Goal: Transaction & Acquisition: Download file/media

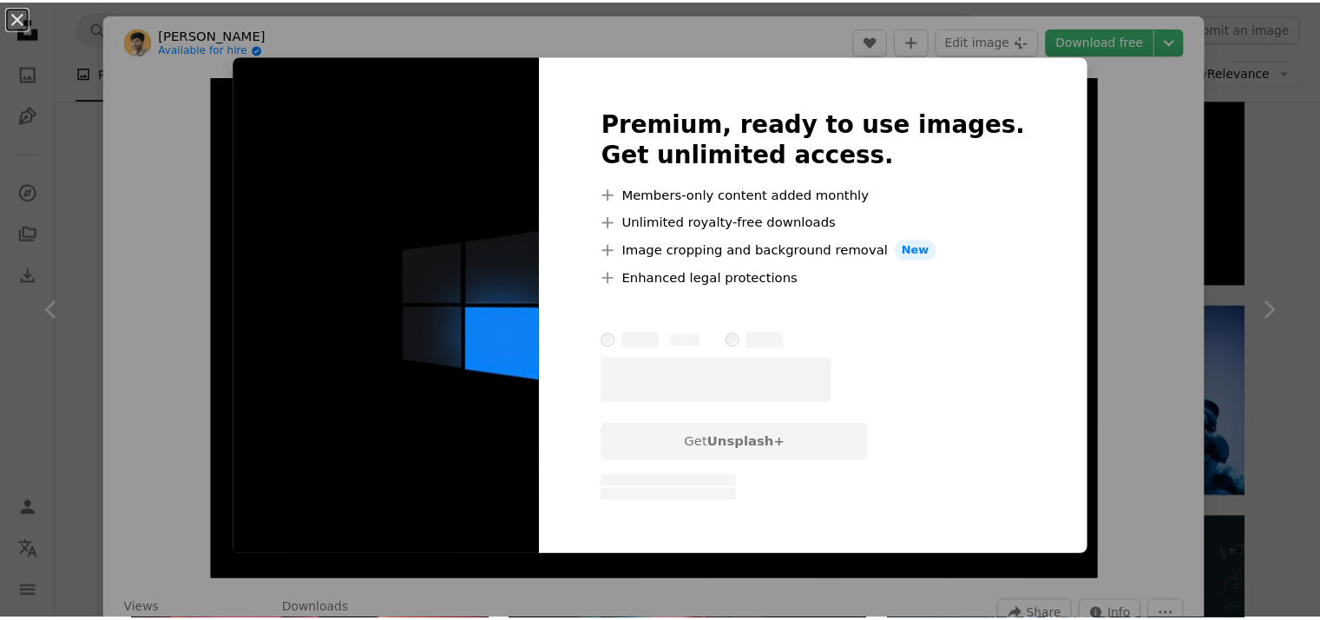
scroll to position [19337, 0]
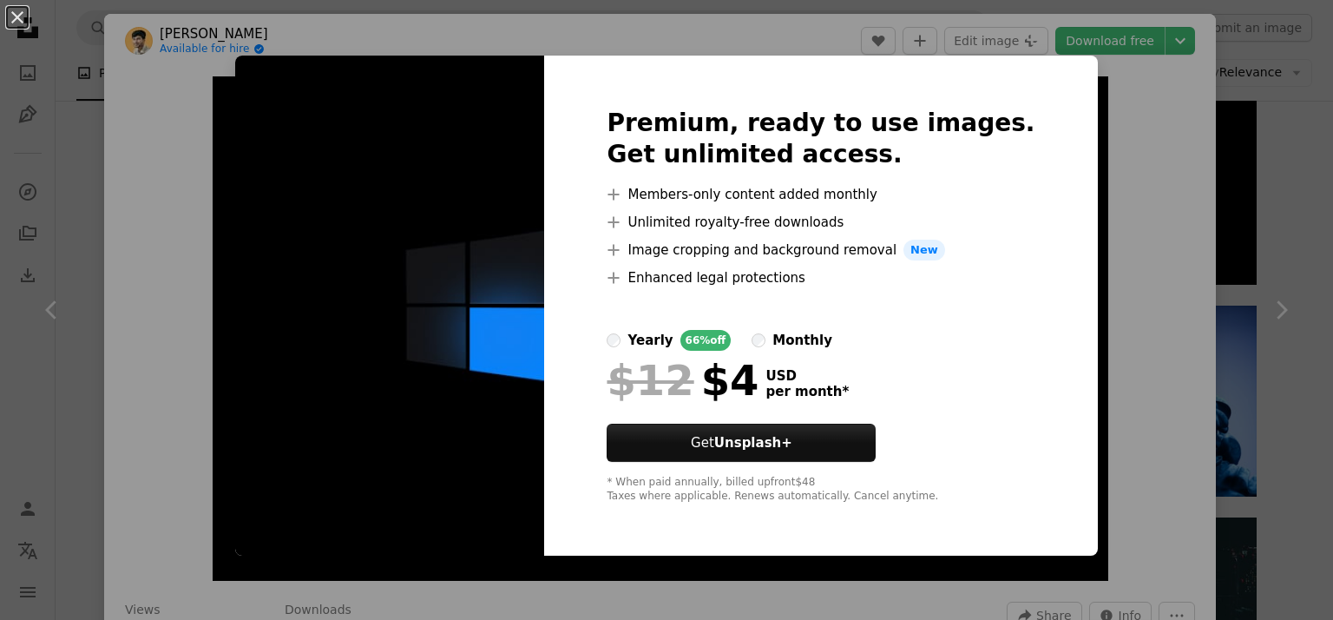
click at [1101, 310] on div "An X shape Premium, ready to use images. Get unlimited access. A plus sign Memb…" at bounding box center [666, 310] width 1333 height 620
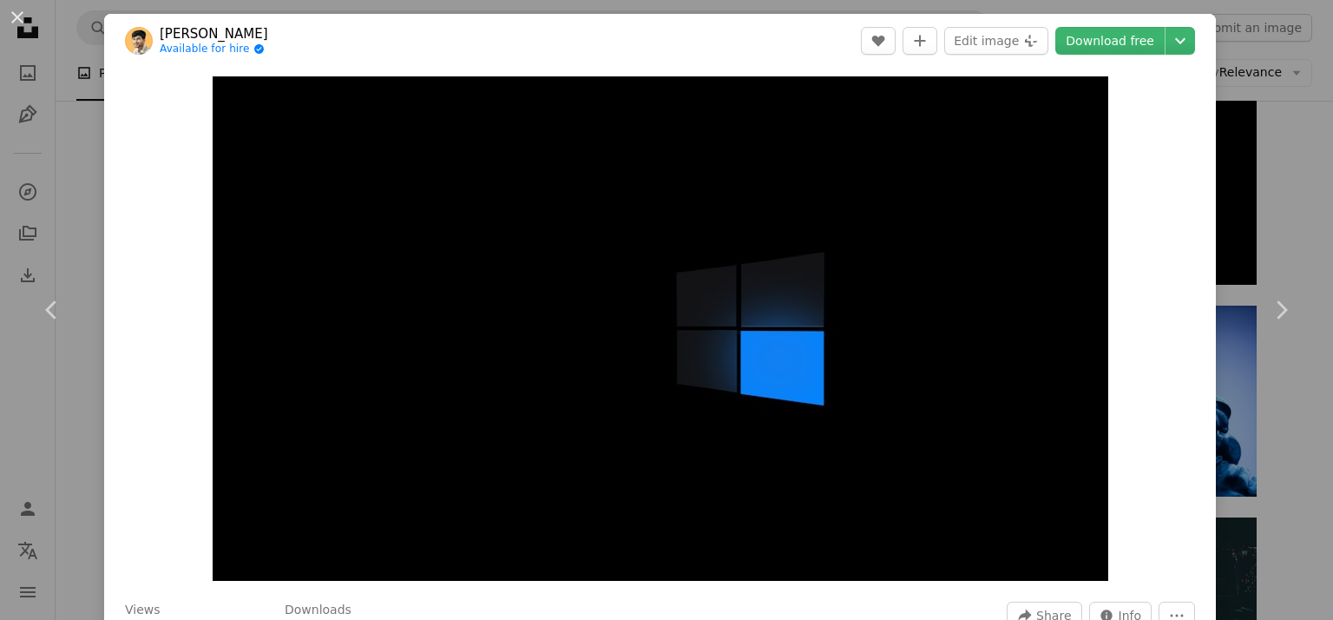
click at [1101, 310] on div "Zoom in" at bounding box center [660, 329] width 1112 height 522
click at [15, 15] on button "An X shape" at bounding box center [17, 17] width 21 height 21
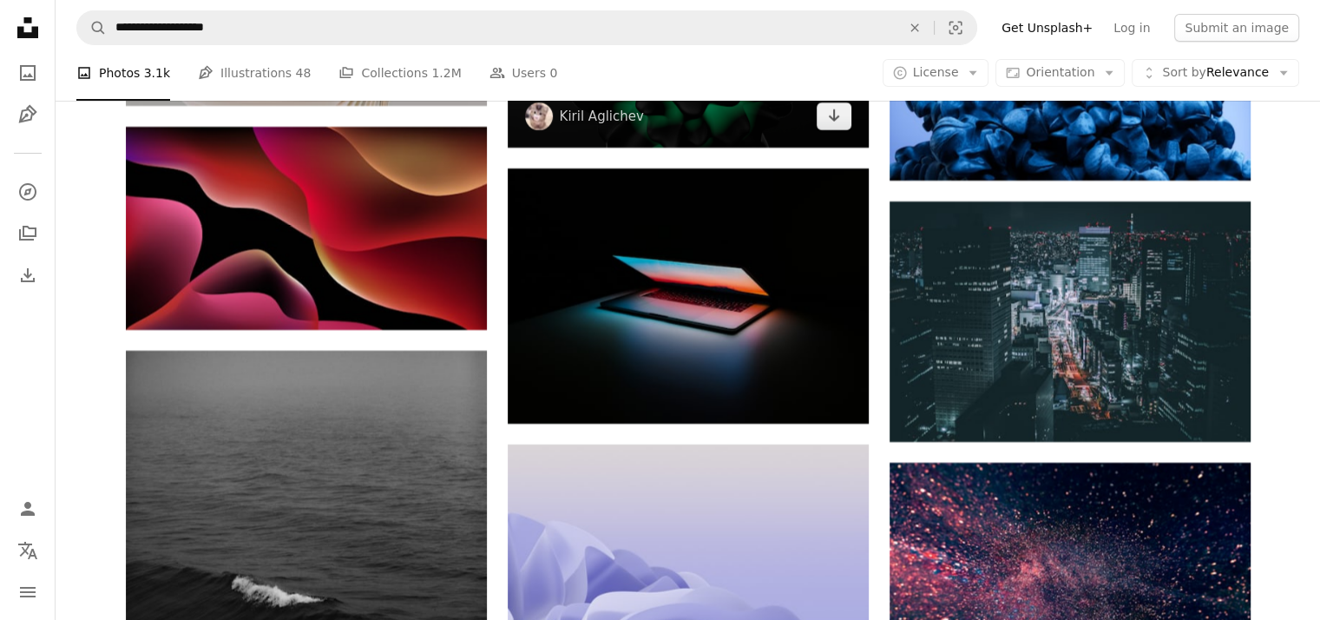
scroll to position [19662, 0]
